Goal: Transaction & Acquisition: Purchase product/service

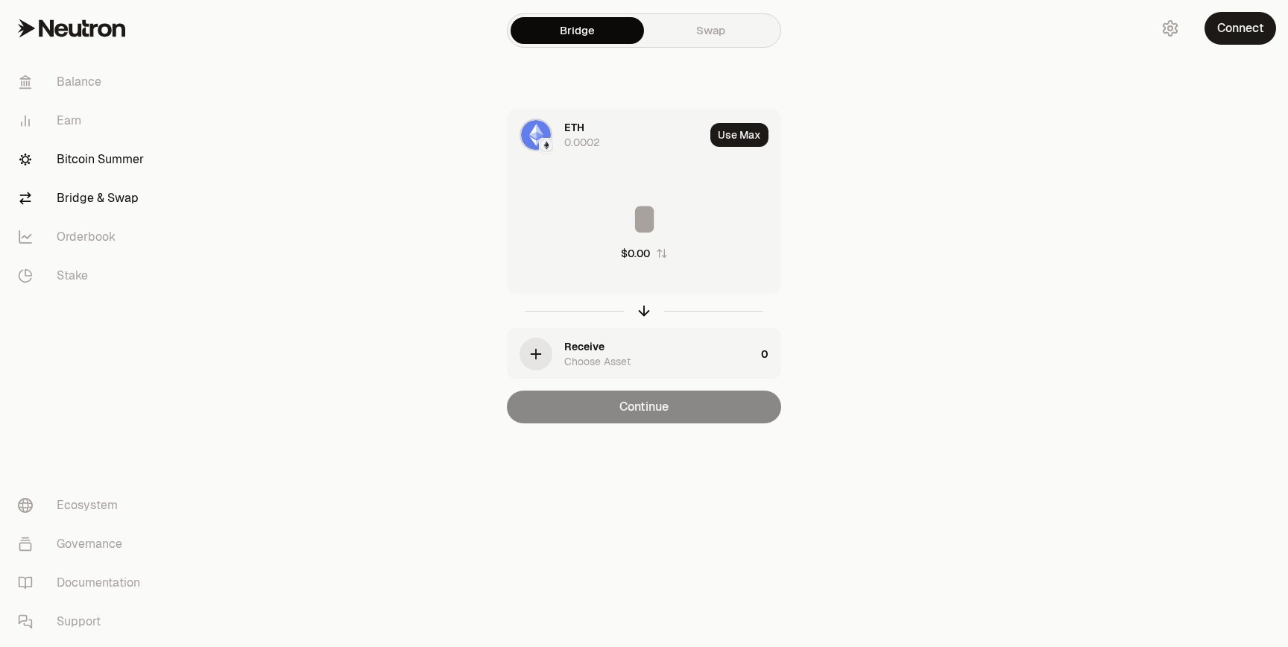
click at [67, 163] on link "Bitcoin Summer" at bounding box center [83, 159] width 155 height 39
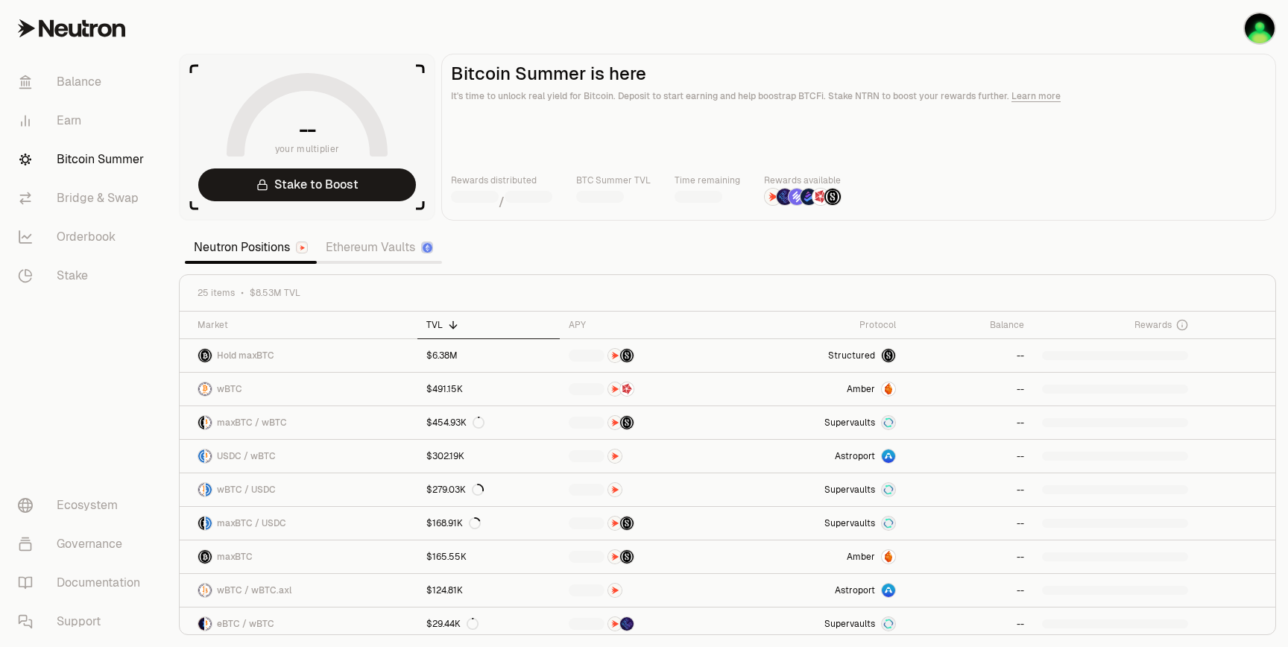
click at [388, 255] on link "Ethereum Vaults" at bounding box center [379, 248] width 125 height 30
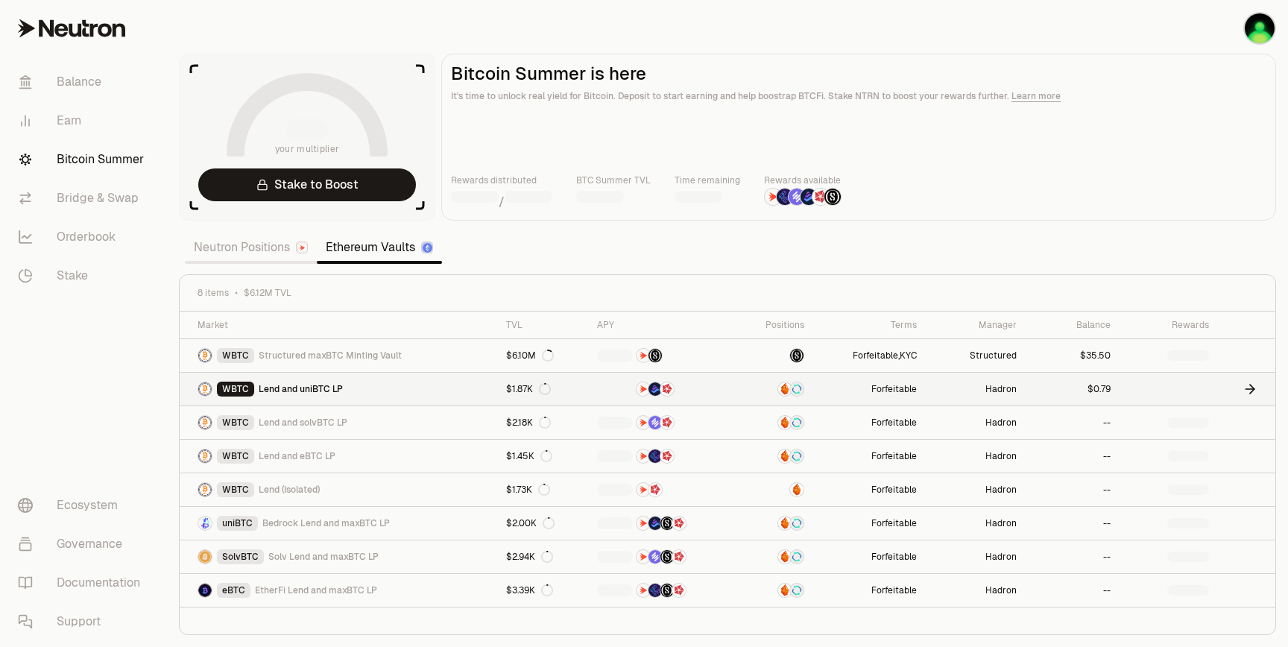
click at [1216, 387] on link at bounding box center [1169, 389] width 98 height 33
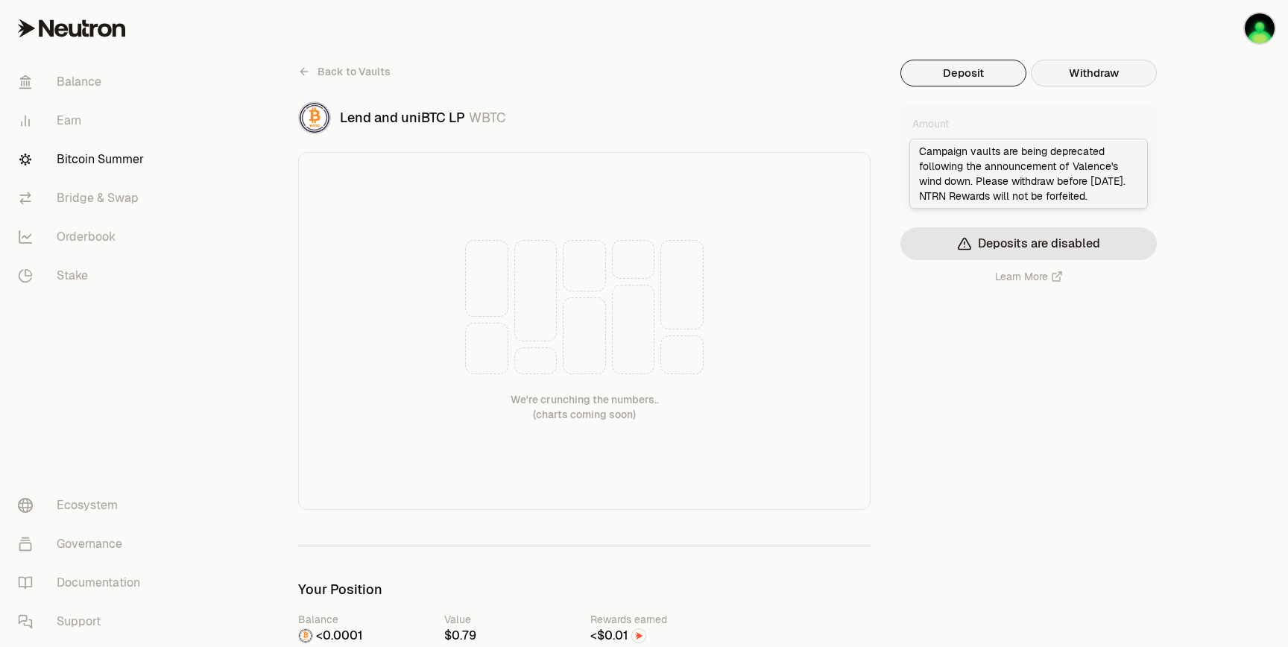
click at [1077, 82] on button "Withdraw" at bounding box center [1094, 73] width 126 height 27
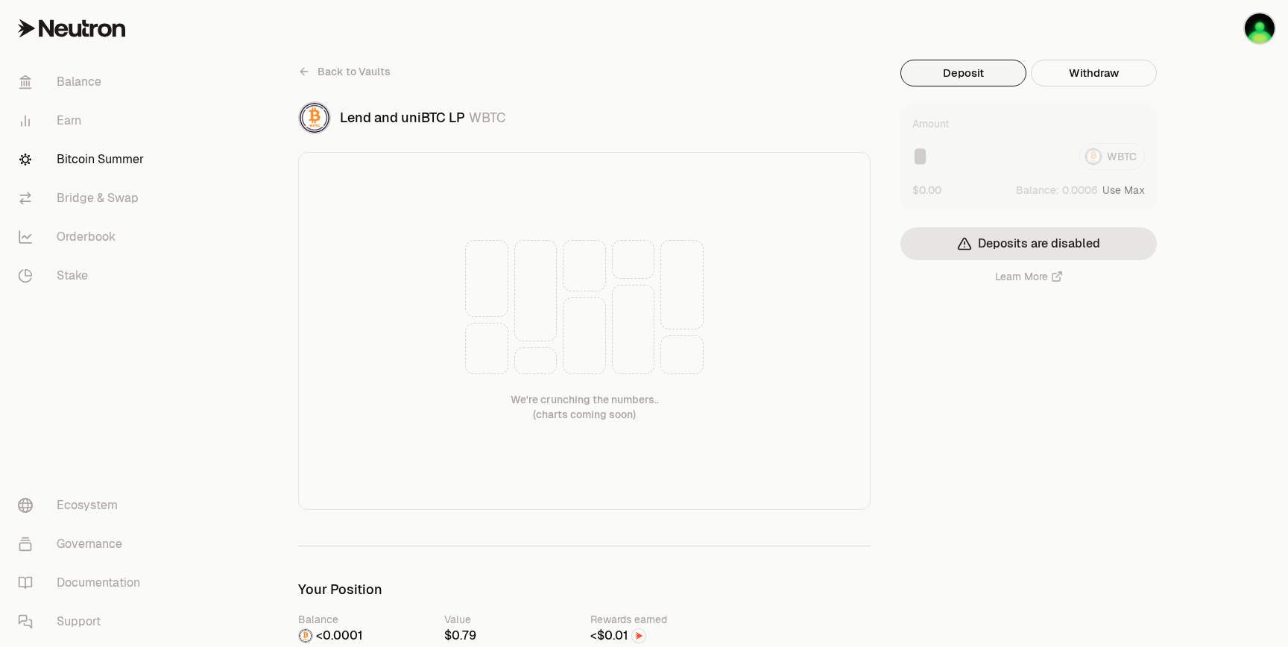
click at [988, 84] on button "Deposit" at bounding box center [964, 73] width 126 height 27
click at [1122, 188] on div "Amount WBTC $0.00 Balance: Use Max Deposits are disabled Learn More" at bounding box center [1029, 194] width 256 height 180
click at [1122, 189] on div "Amount WBTC $0.00 Balance: Use Max Deposits are disabled Learn More" at bounding box center [1029, 194] width 256 height 180
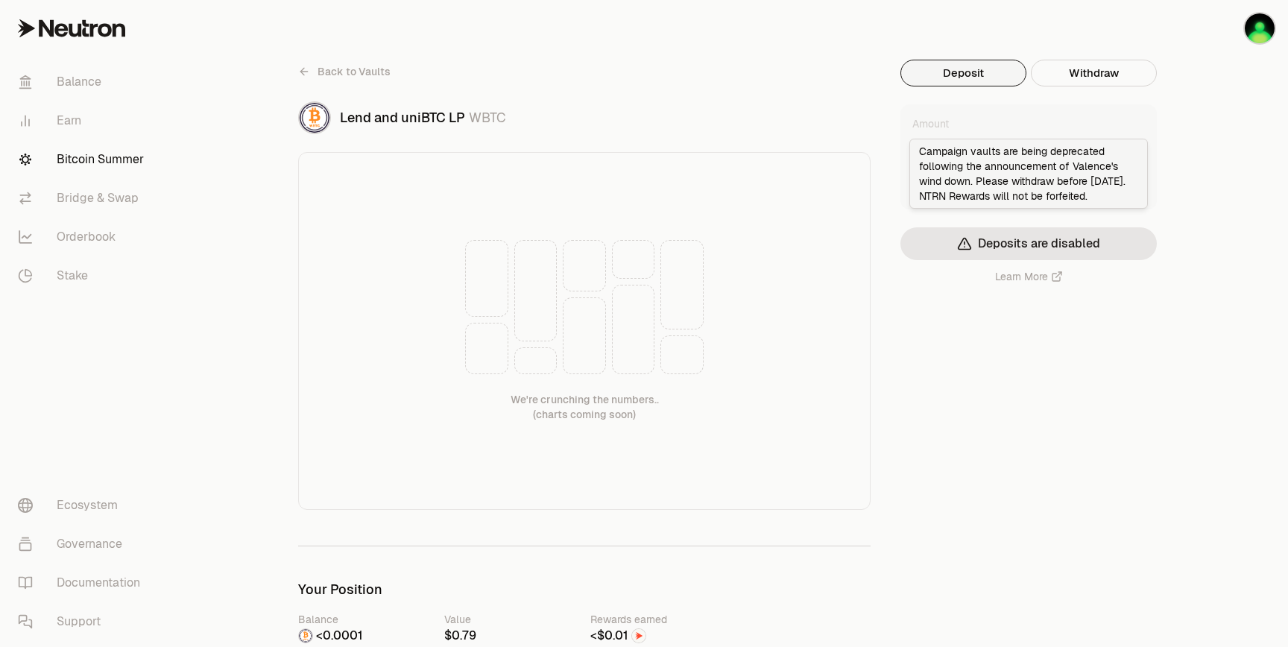
click at [1062, 238] on button "Deposits are disabled" at bounding box center [1029, 243] width 256 height 33
click at [1148, 213] on div "Amount WBTC $0.00 Balance: Use Max Deposits are disabled Learn More" at bounding box center [1029, 194] width 256 height 180
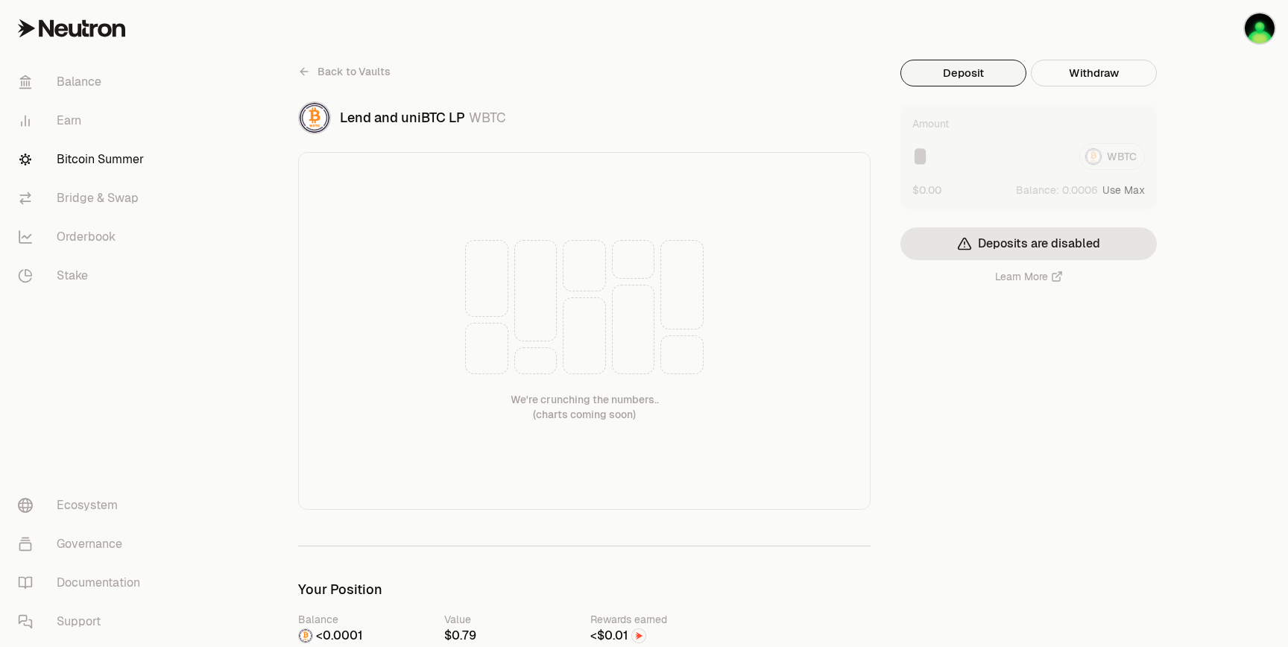
click at [1125, 192] on div "Amount WBTC $0.00 Balance: Use Max Deposits are disabled Learn More" at bounding box center [1029, 194] width 256 height 180
click at [1113, 183] on div "Amount WBTC $0.00 Balance: Use Max Deposits are disabled Learn More" at bounding box center [1029, 194] width 256 height 180
click at [1129, 188] on div "Amount WBTC $0.00 Balance: Use Max Deposits are disabled Learn More" at bounding box center [1029, 194] width 256 height 180
click at [1119, 192] on div "Amount WBTC $0.00 Balance: Use Max Deposits are disabled Learn More" at bounding box center [1029, 194] width 256 height 180
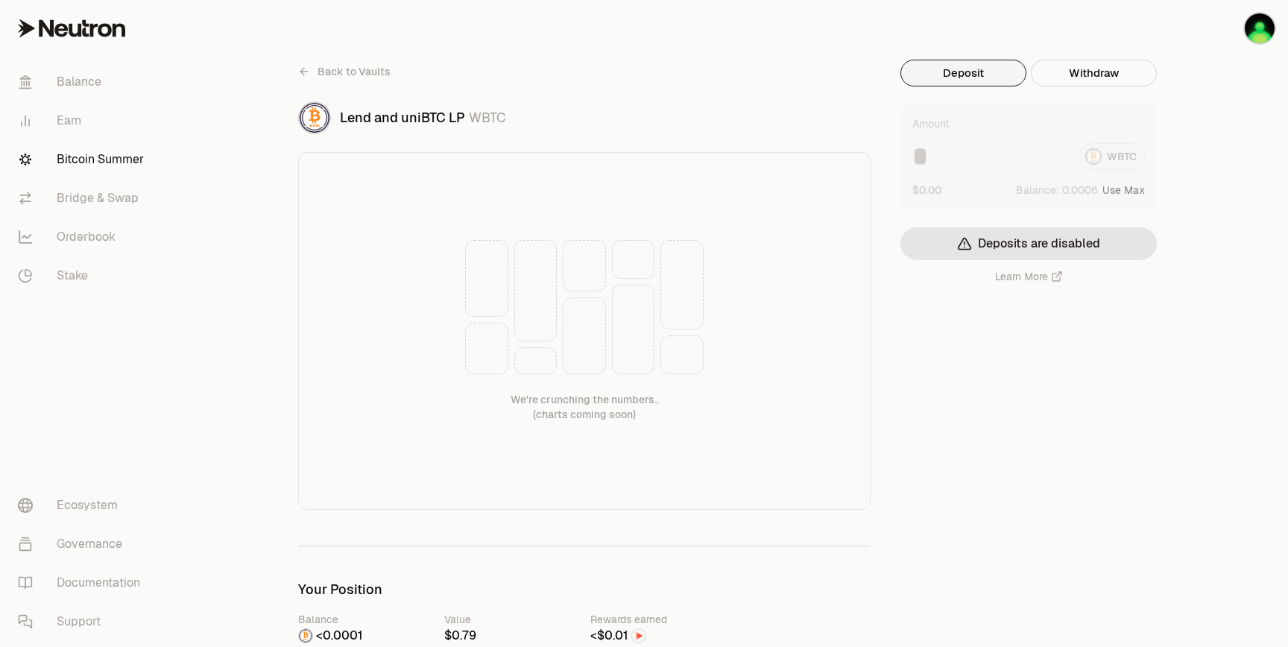
click at [1048, 192] on div "Amount WBTC $0.00 Balance: Use Max Deposits are disabled Learn More" at bounding box center [1029, 194] width 256 height 180
click at [71, 198] on link "Bridge & Swap" at bounding box center [83, 198] width 155 height 39
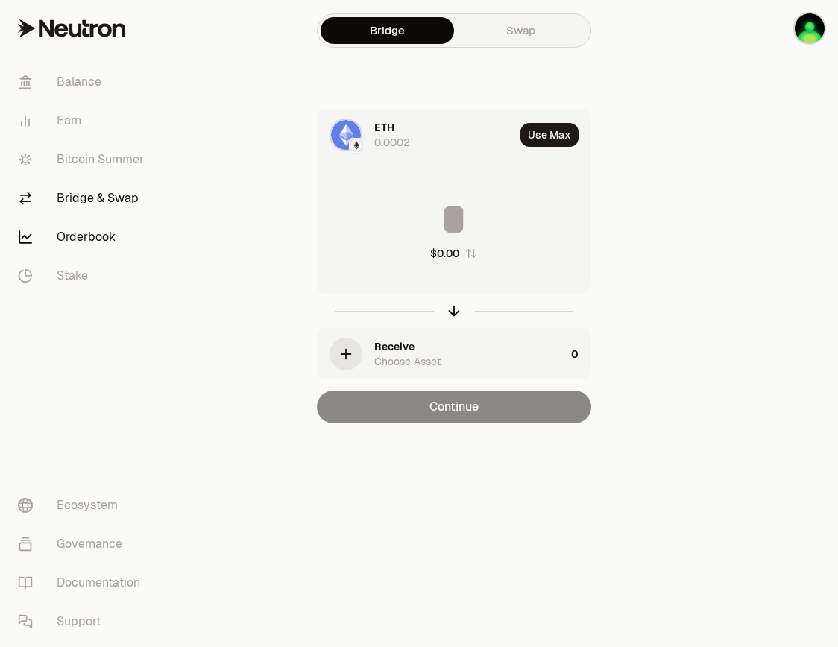
click at [80, 239] on link "Orderbook" at bounding box center [83, 237] width 155 height 39
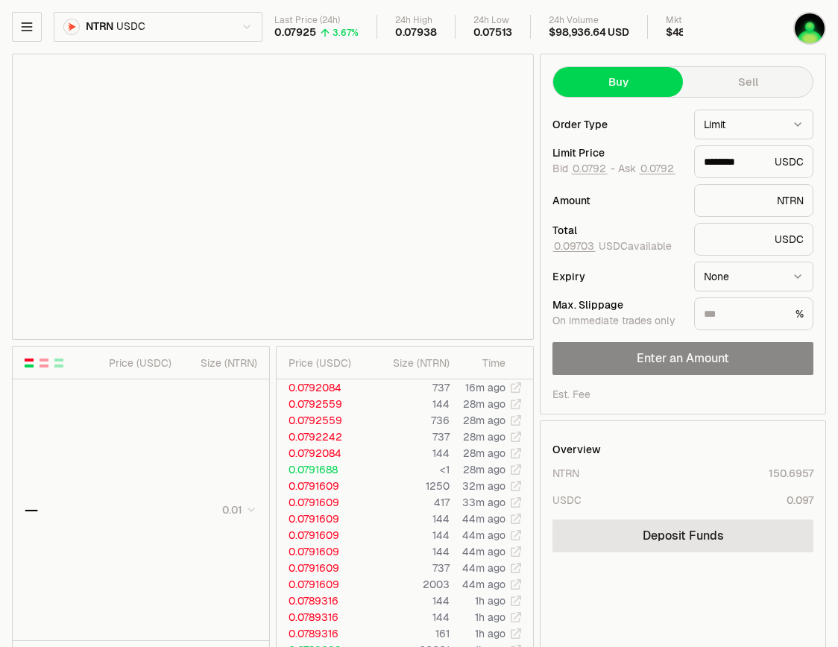
type input "********"
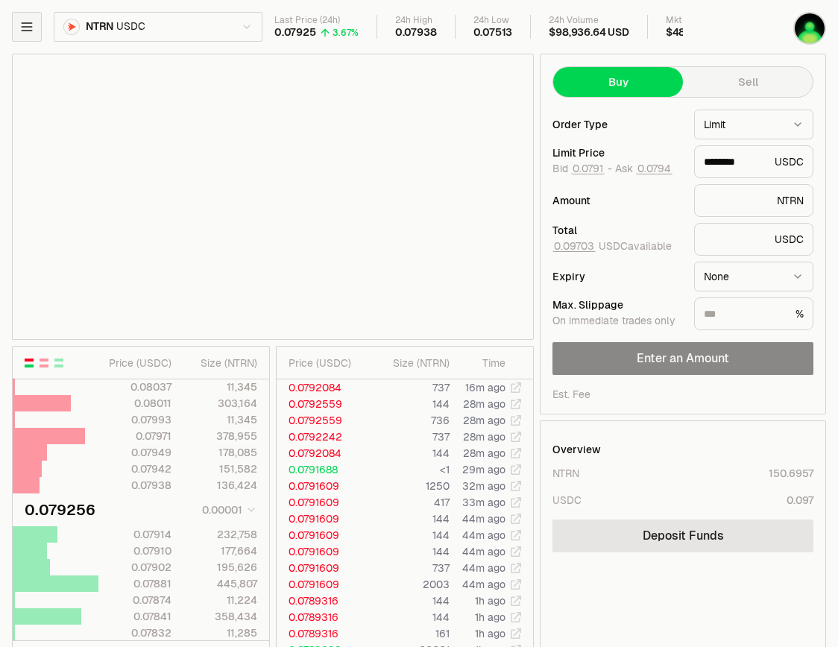
click at [25, 19] on icon "button" at bounding box center [26, 26] width 15 height 15
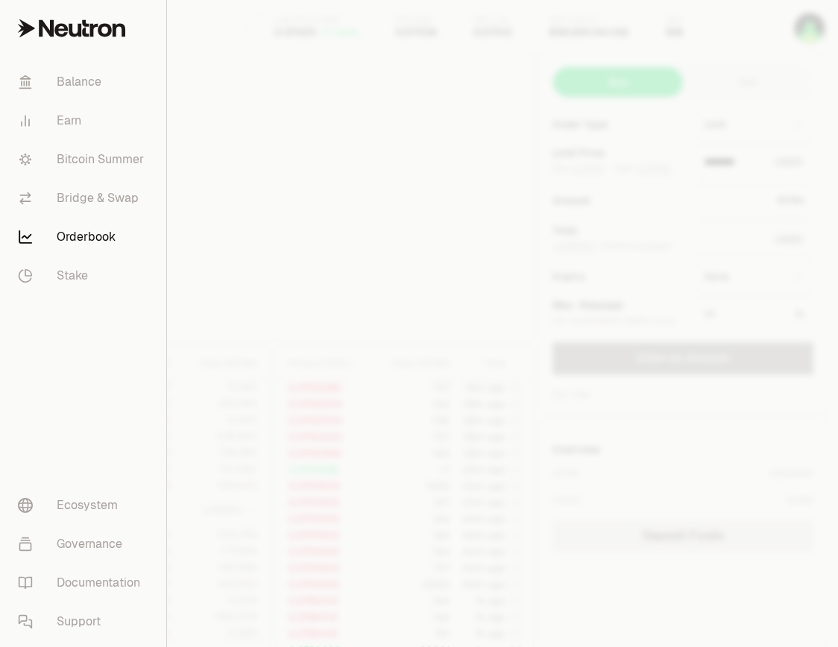
click at [594, 49] on div at bounding box center [419, 323] width 838 height 647
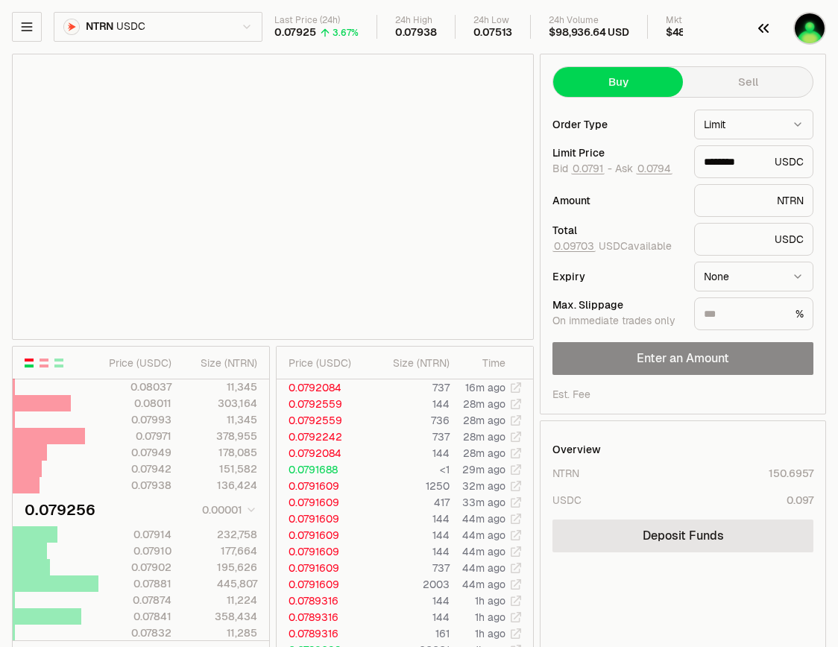
click at [805, 27] on img "button" at bounding box center [810, 28] width 30 height 30
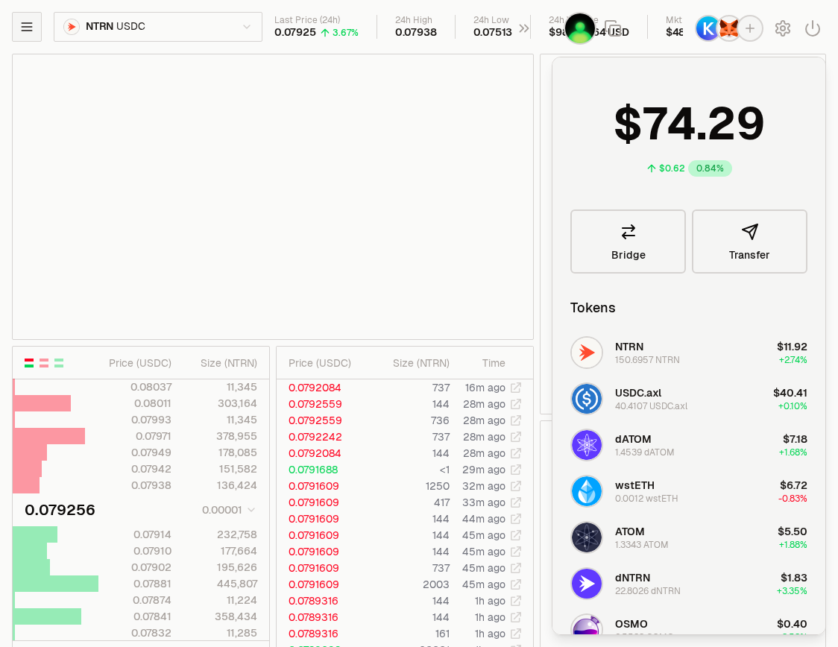
click at [35, 21] on button "button" at bounding box center [27, 27] width 30 height 30
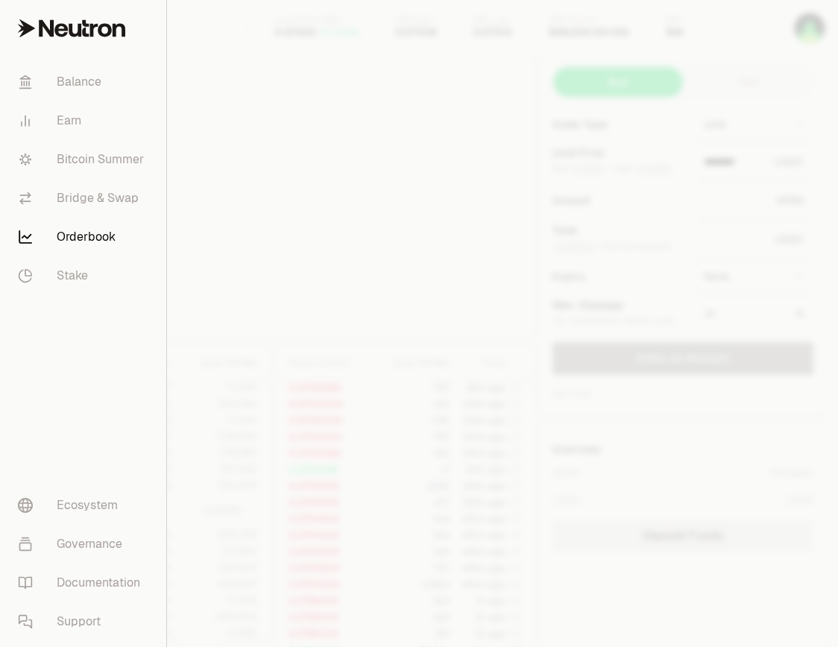
click at [707, 186] on div at bounding box center [419, 323] width 838 height 647
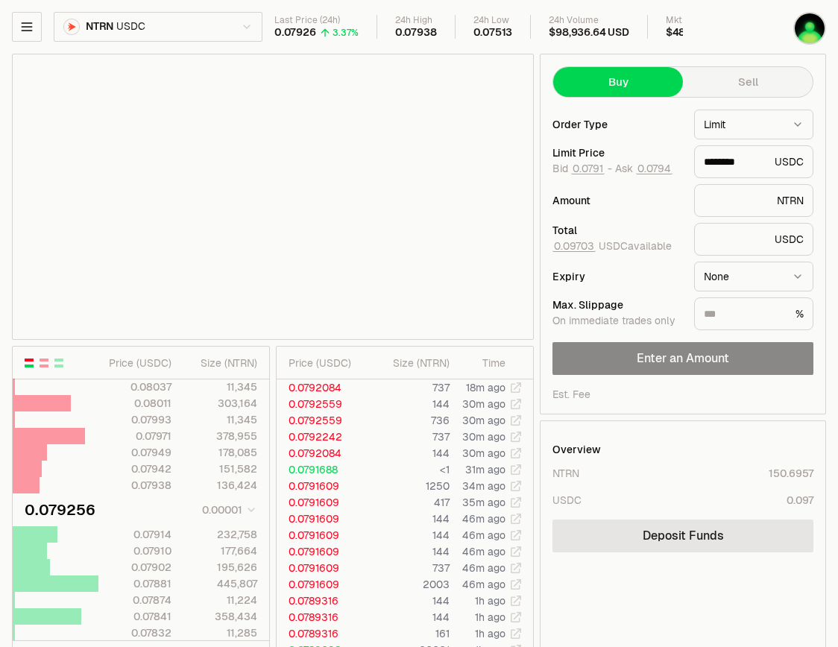
type input "********"
click at [36, 13] on button "button" at bounding box center [27, 27] width 30 height 30
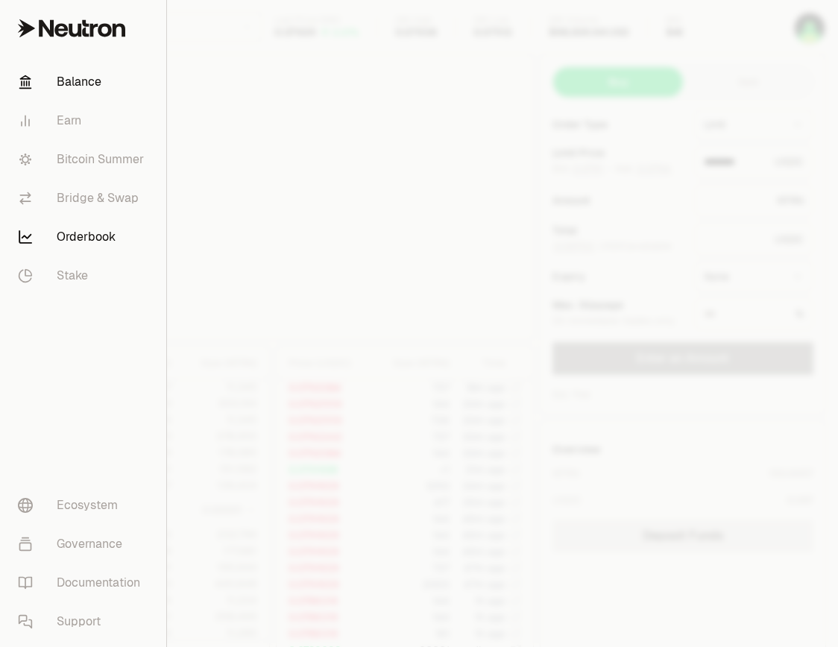
click at [107, 77] on link "Balance" at bounding box center [83, 82] width 154 height 39
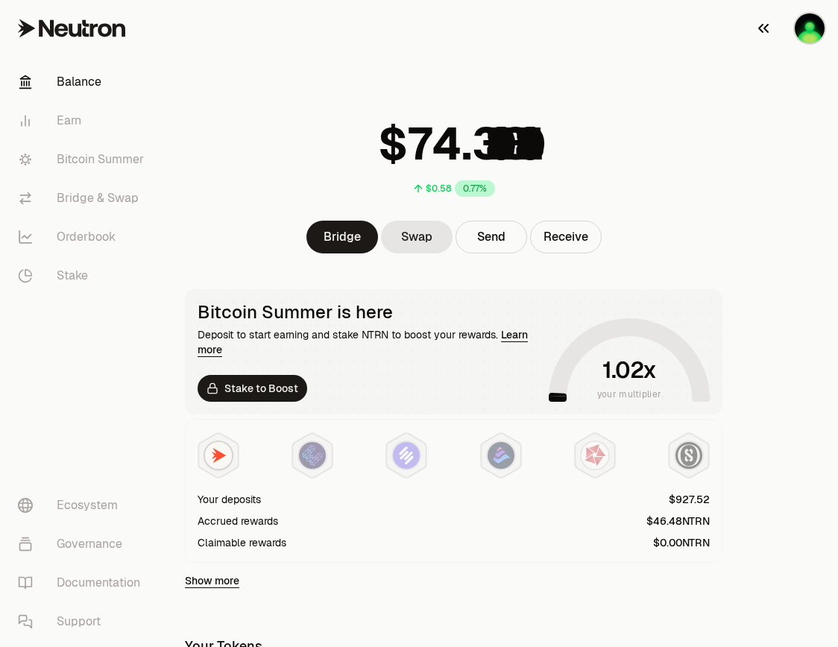
click at [804, 36] on img "button" at bounding box center [810, 28] width 30 height 30
click at [107, 350] on nav "Balance Earn Bitcoin Summer Bridge & Swap Orderbook Stake Ecosystem Governance …" at bounding box center [83, 352] width 167 height 590
click at [113, 394] on nav "Balance Earn Bitcoin Summer Bridge & Swap Orderbook Stake Ecosystem Governance …" at bounding box center [83, 352] width 167 height 590
click at [65, 242] on link "Orderbook" at bounding box center [83, 237] width 155 height 39
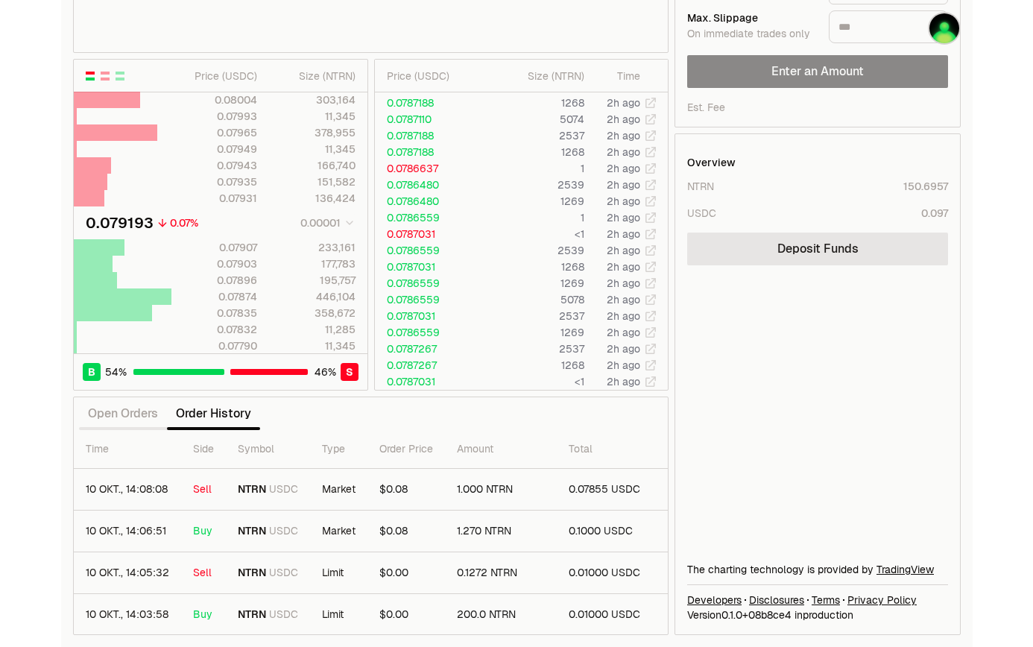
scroll to position [2, 0]
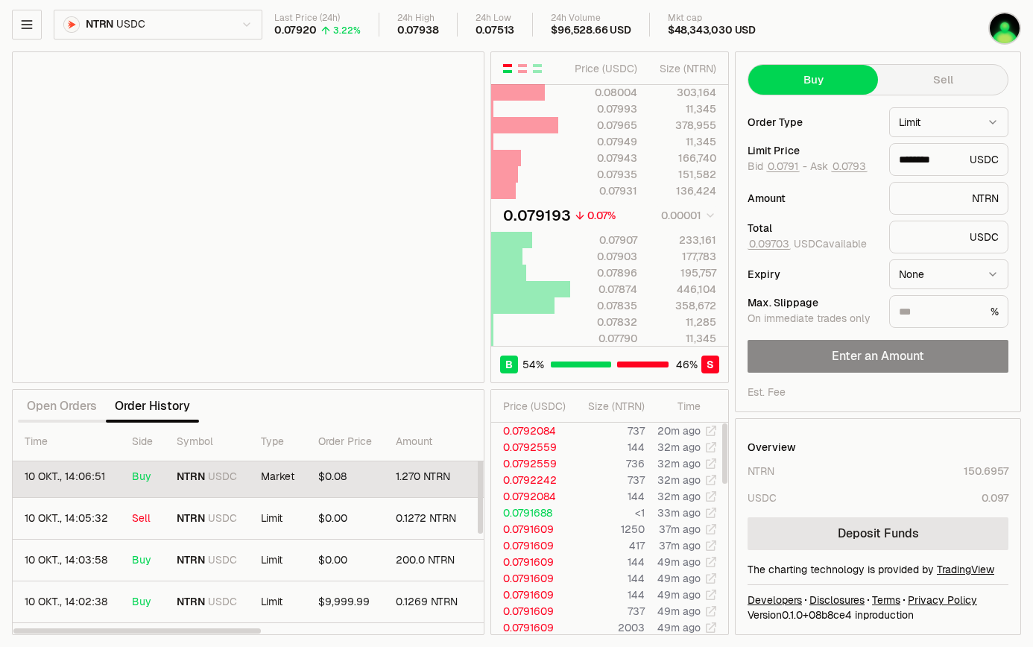
type input "********"
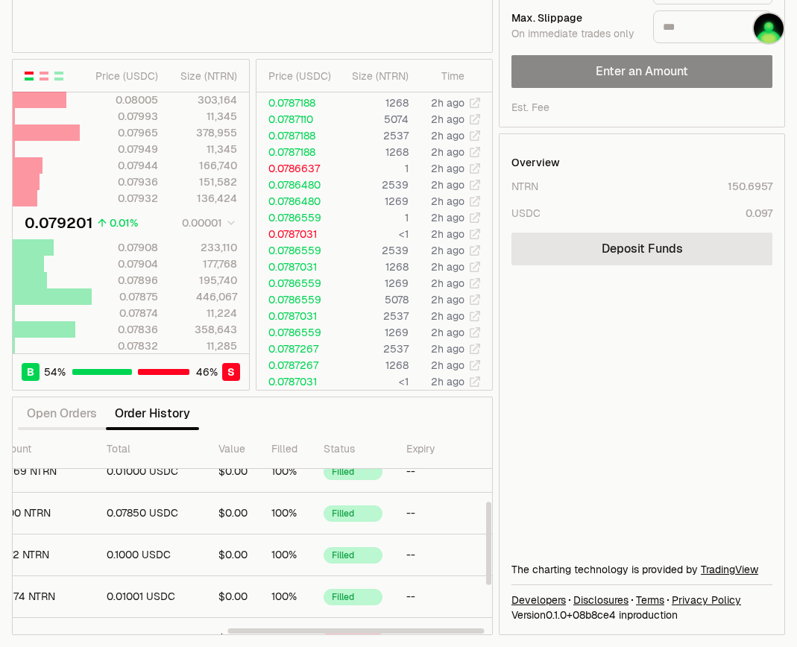
scroll to position [294, 401]
